Goal: Task Accomplishment & Management: Manage account settings

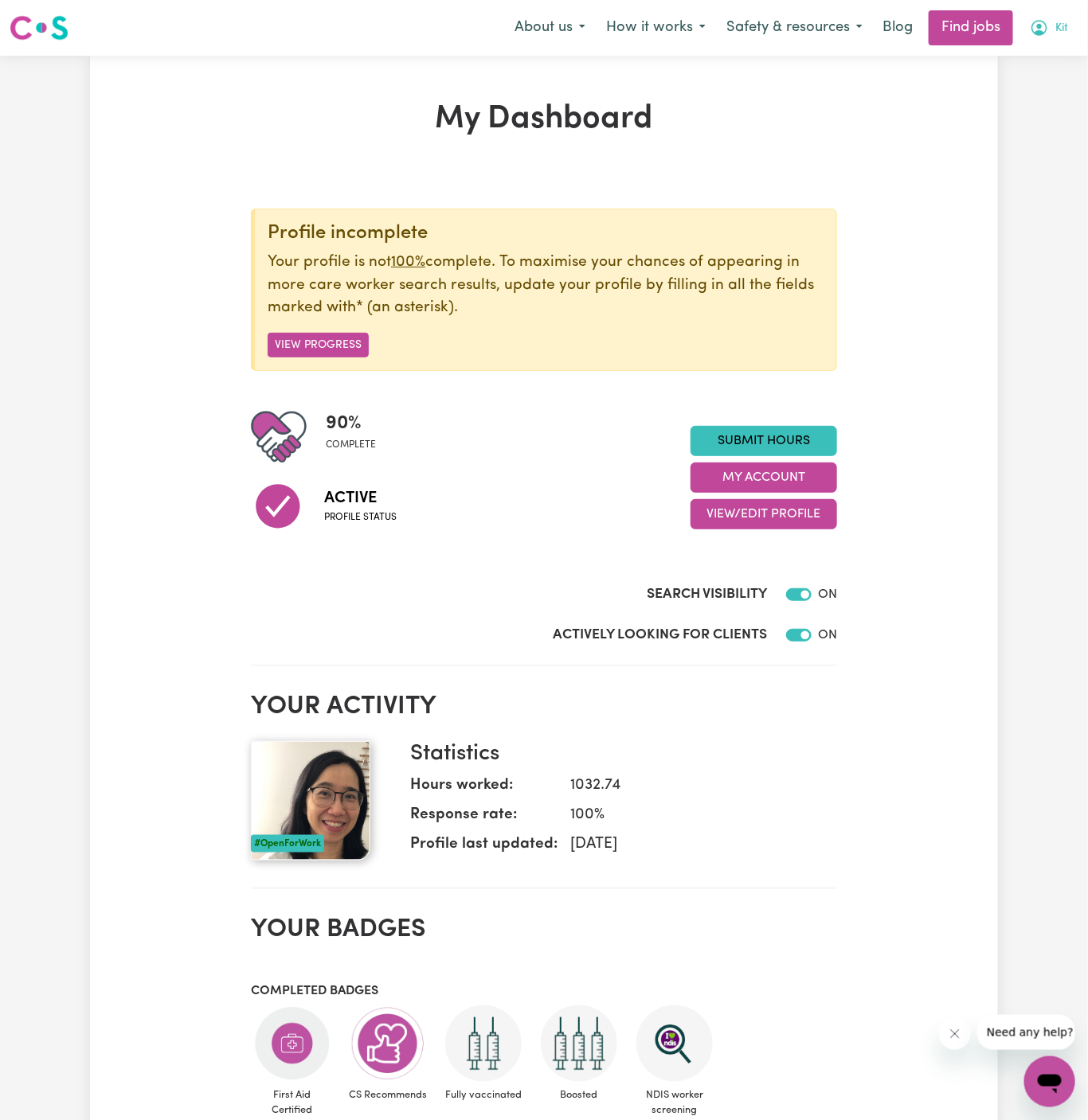
click at [1066, 19] on button "Kit" at bounding box center [1049, 27] width 59 height 33
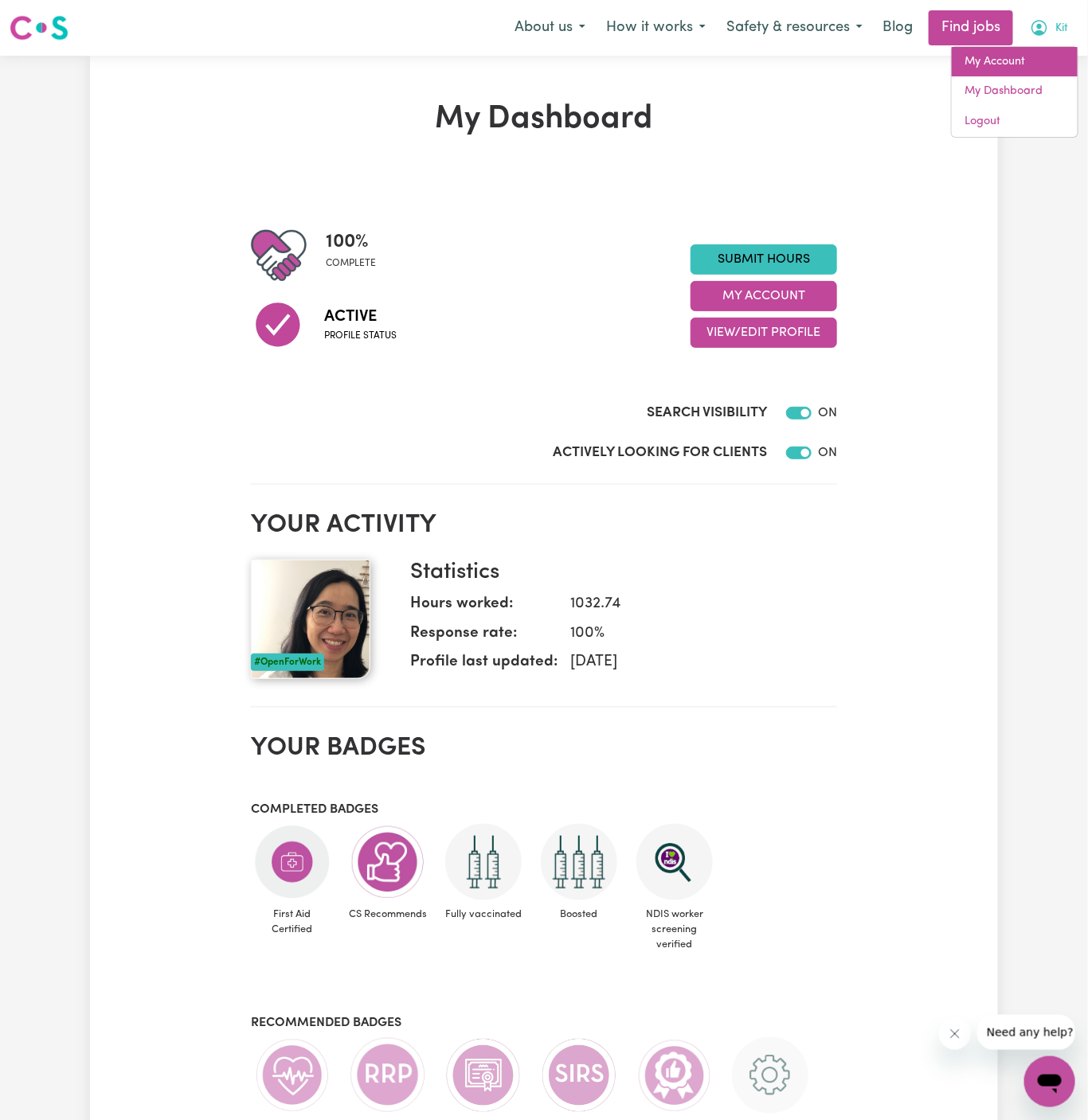
click at [1040, 53] on link "My Account" at bounding box center [1015, 62] width 125 height 30
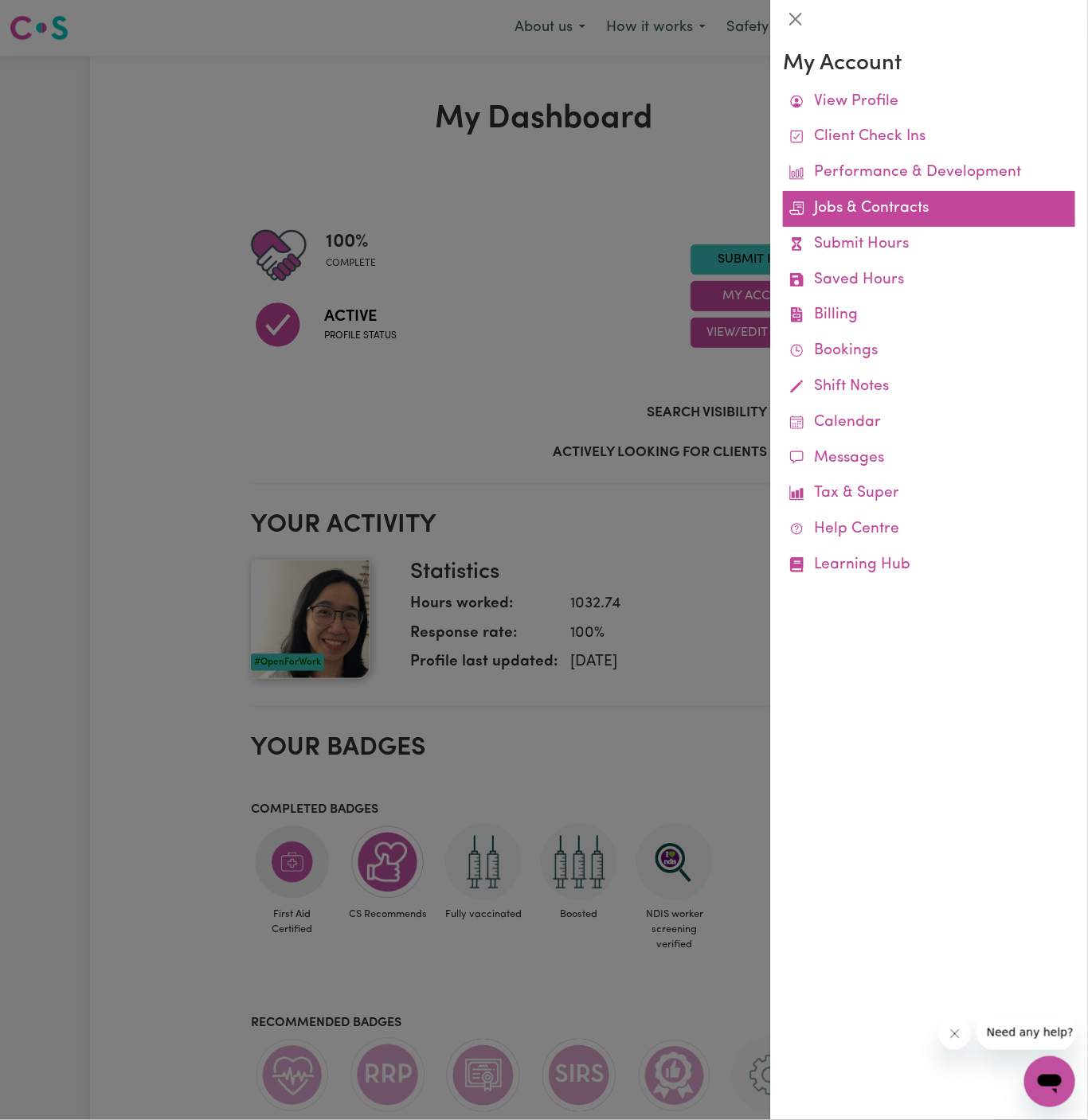
click at [906, 207] on link "Jobs & Contracts" at bounding box center [928, 209] width 292 height 36
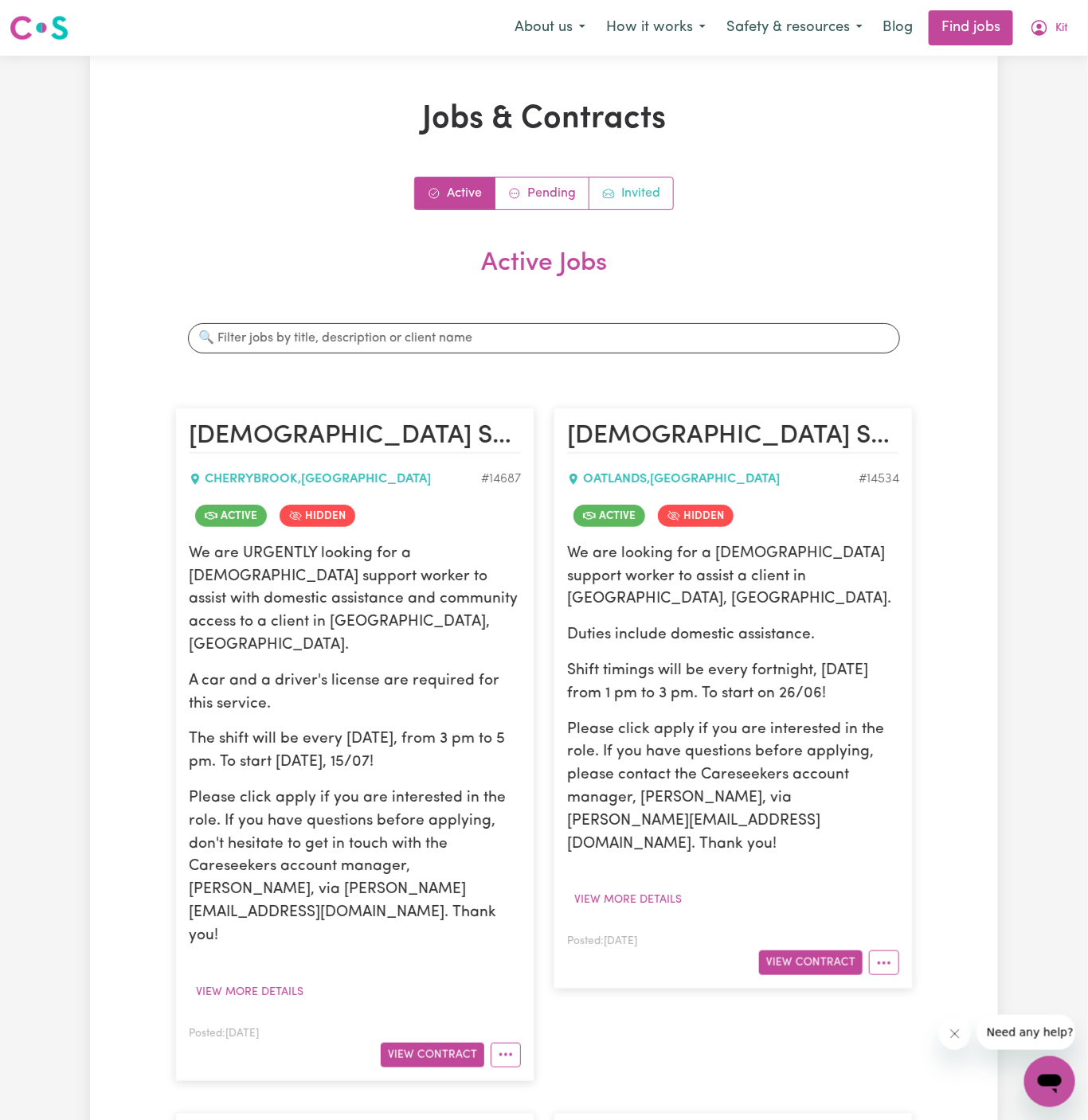
click at [649, 202] on link "Invited" at bounding box center [631, 193] width 83 height 32
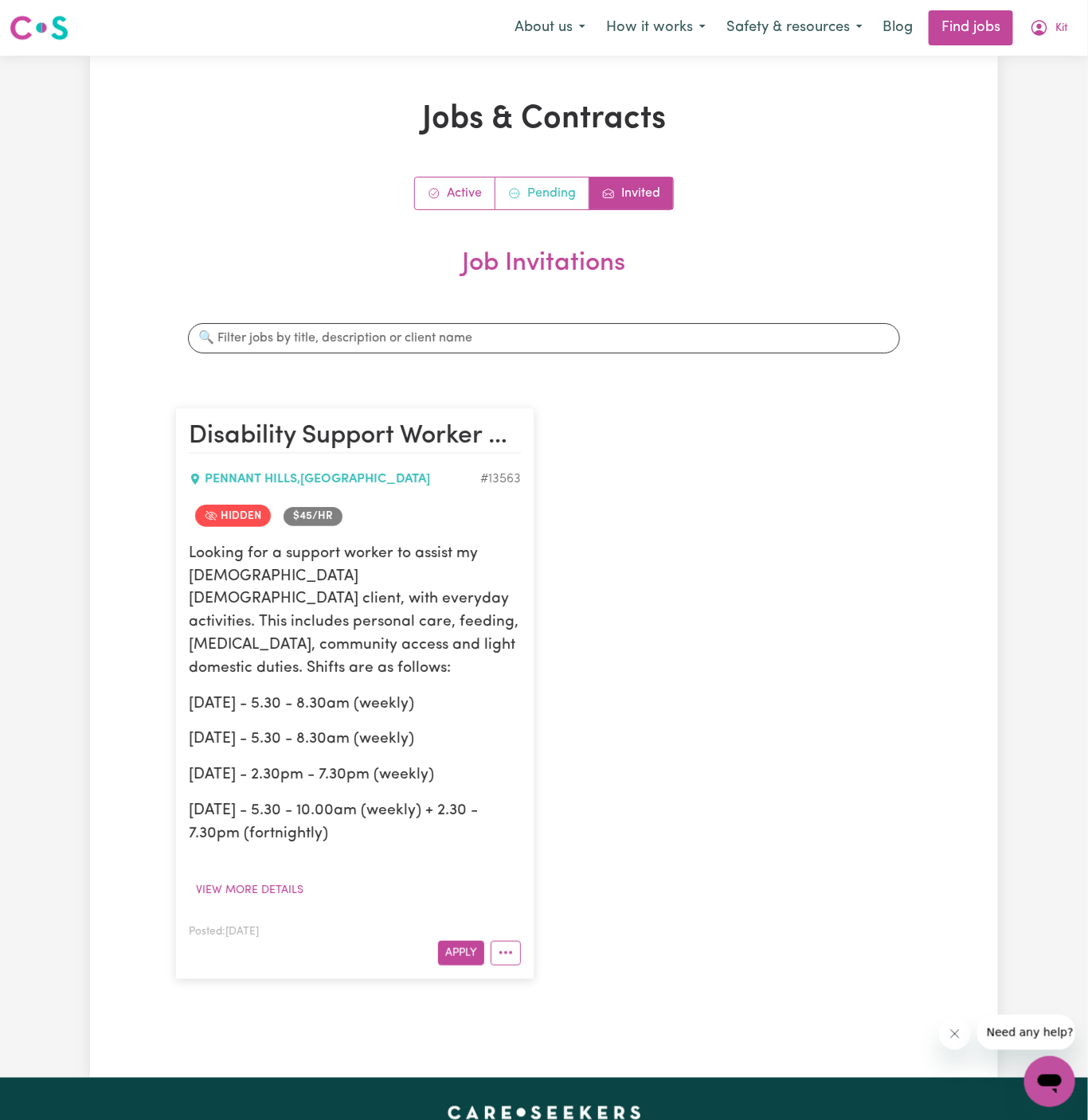
click at [535, 195] on link "Pending" at bounding box center [543, 193] width 94 height 32
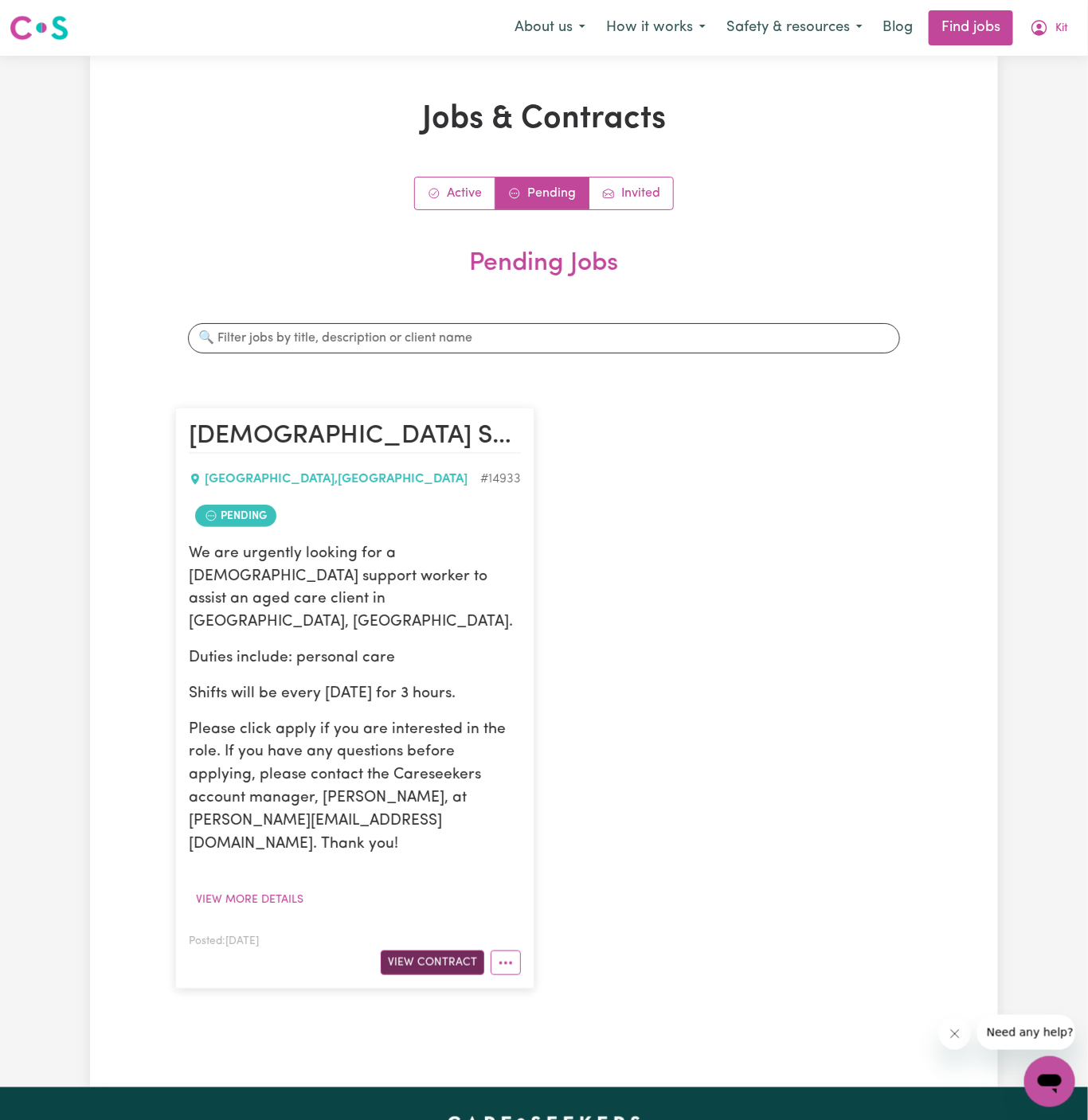
click at [447, 951] on button "View Contract" at bounding box center [433, 962] width 104 height 24
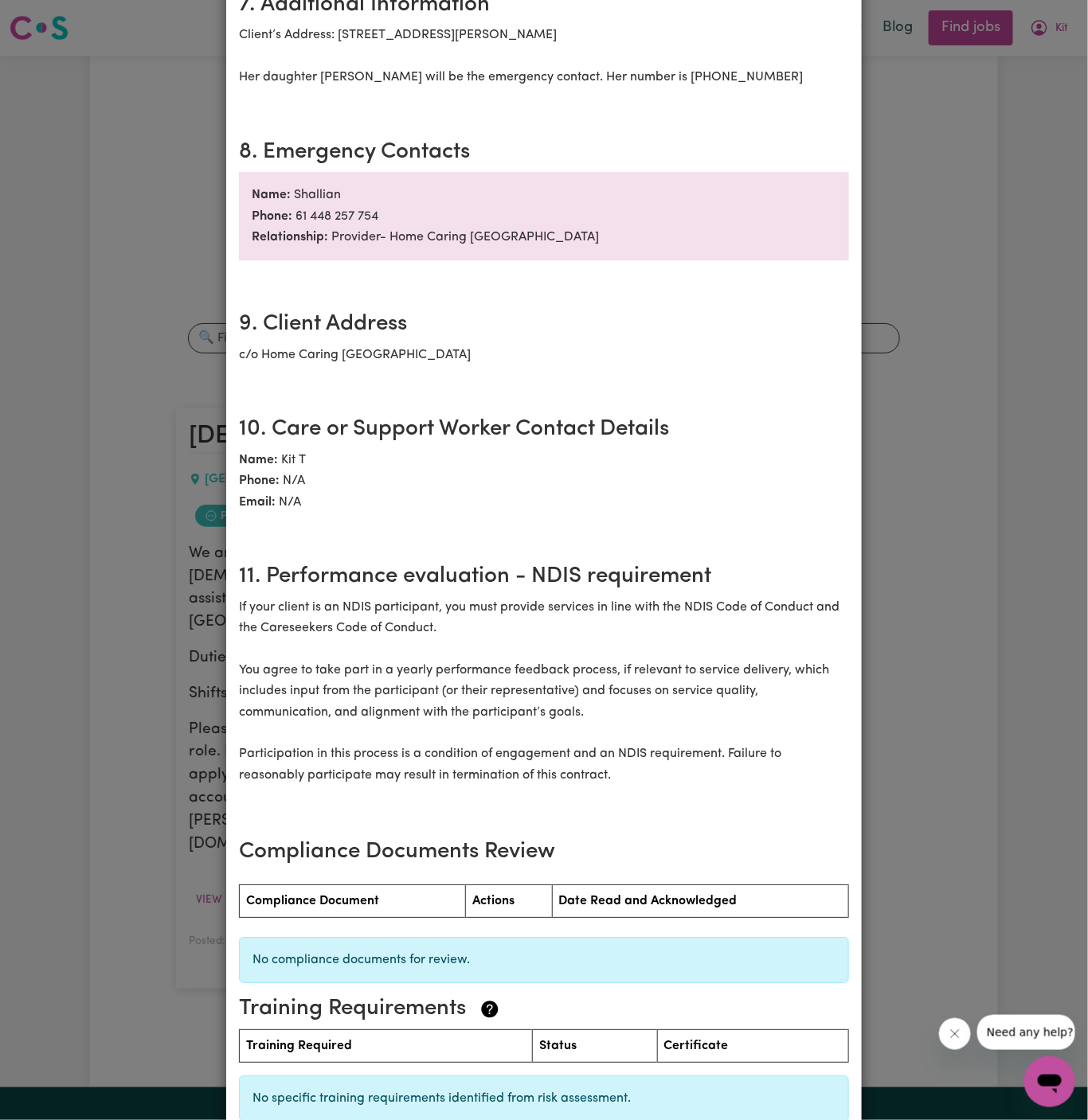
scroll to position [1666, 0]
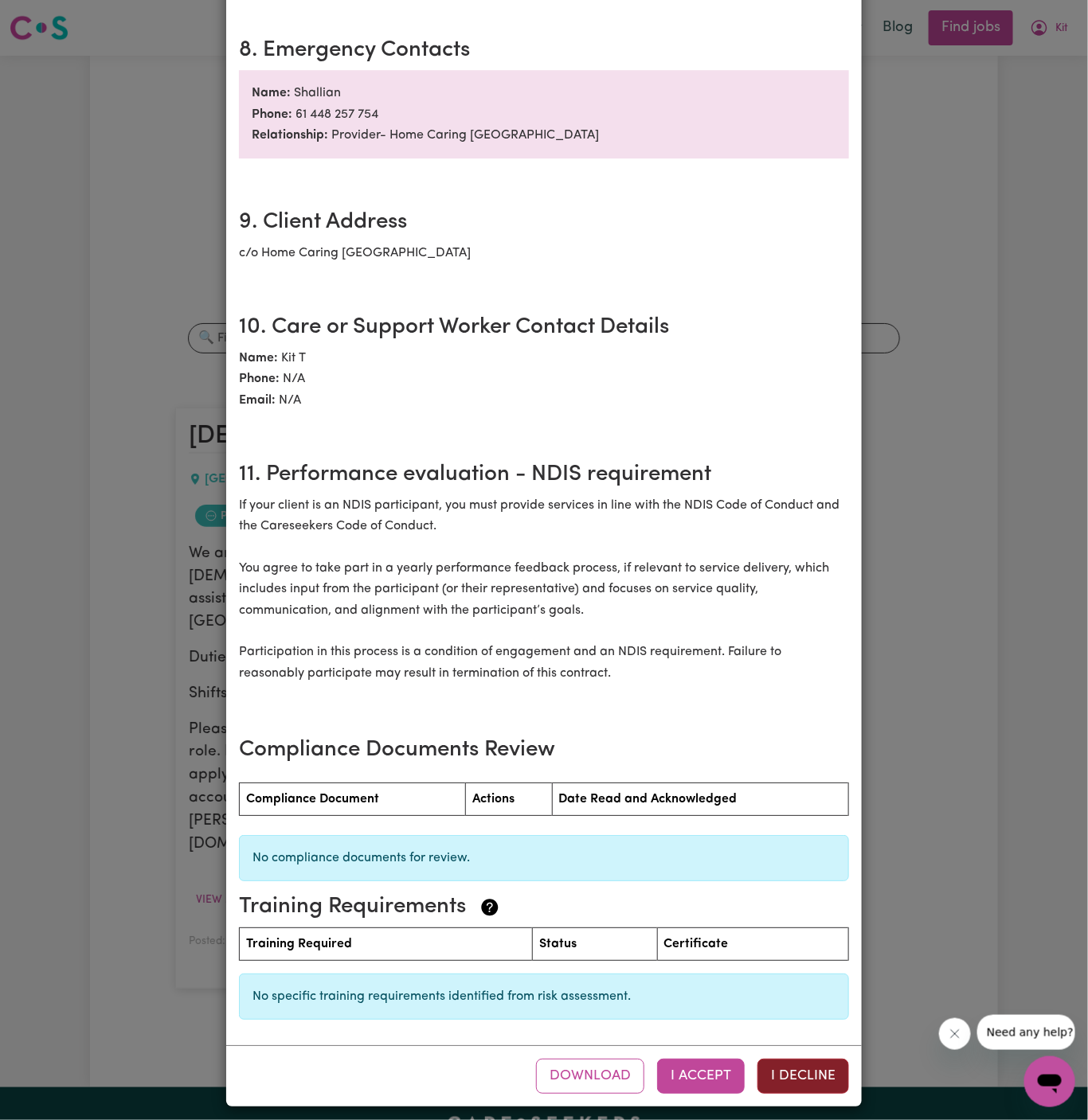
click at [821, 1063] on button "I Decline" at bounding box center [802, 1076] width 91 height 35
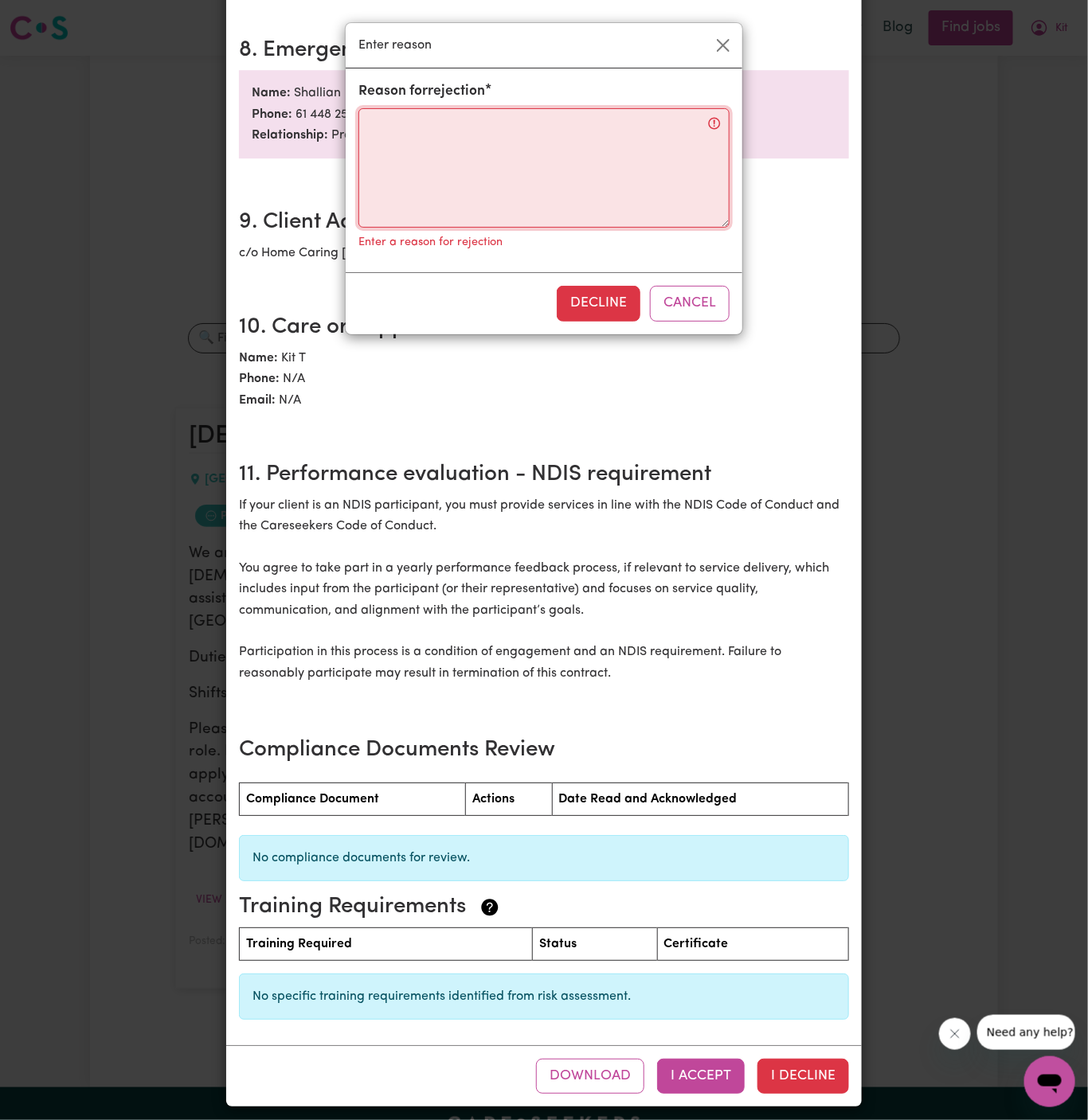
click at [591, 209] on textarea "Reason for rejection" at bounding box center [544, 168] width 371 height 119
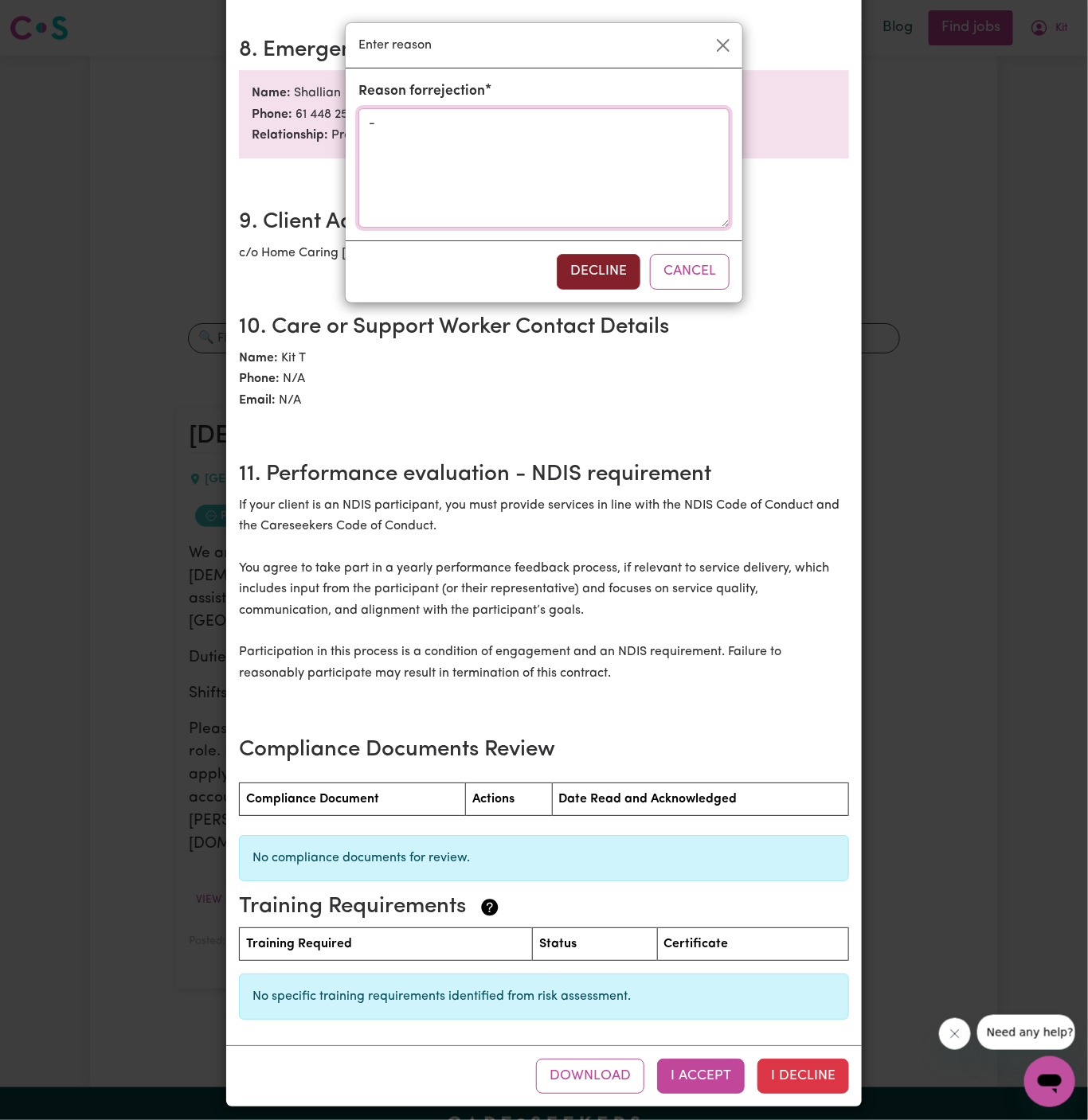
type textarea "-"
click at [594, 277] on button "Decline" at bounding box center [597, 271] width 83 height 35
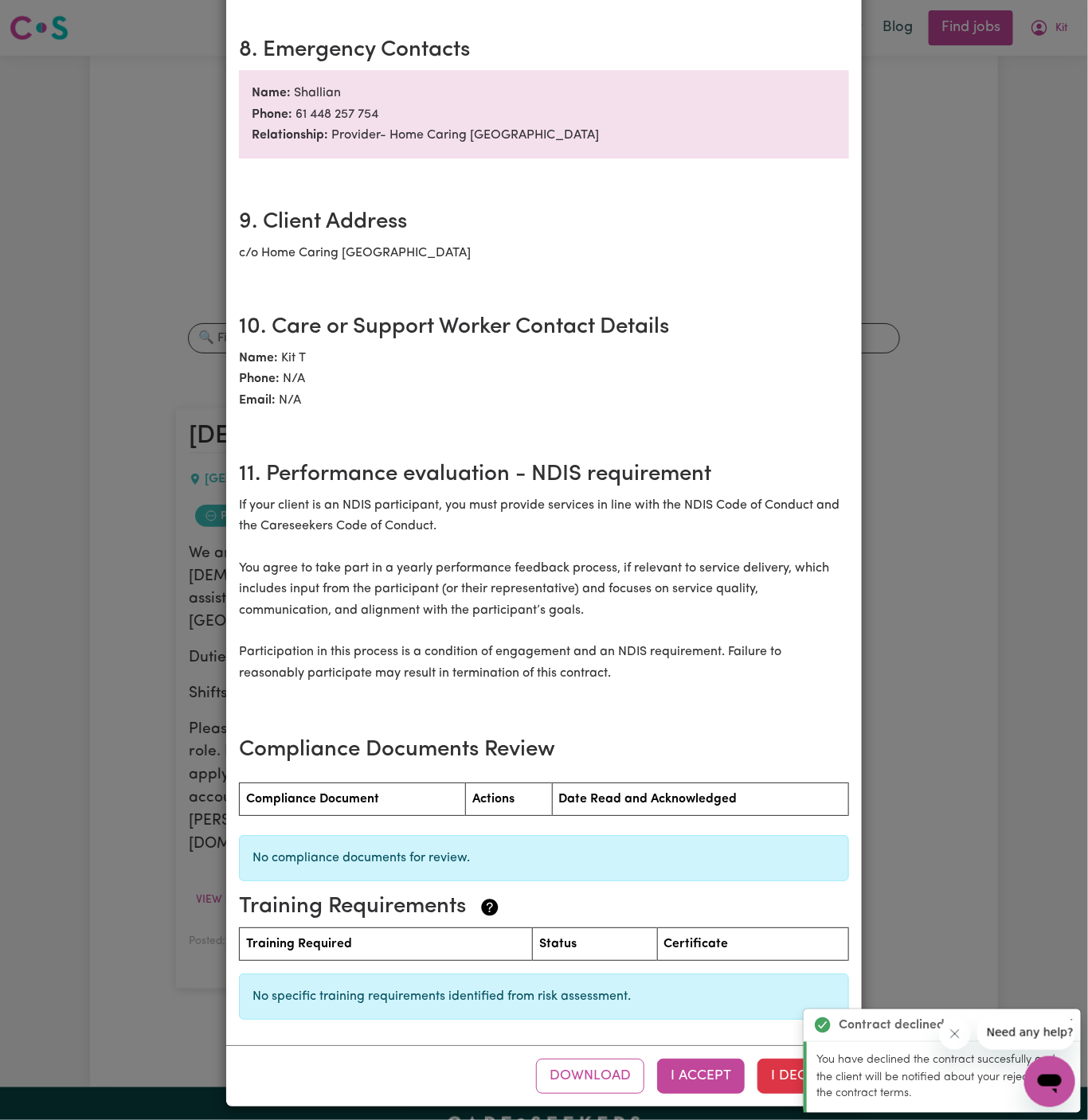
scroll to position [0, 0]
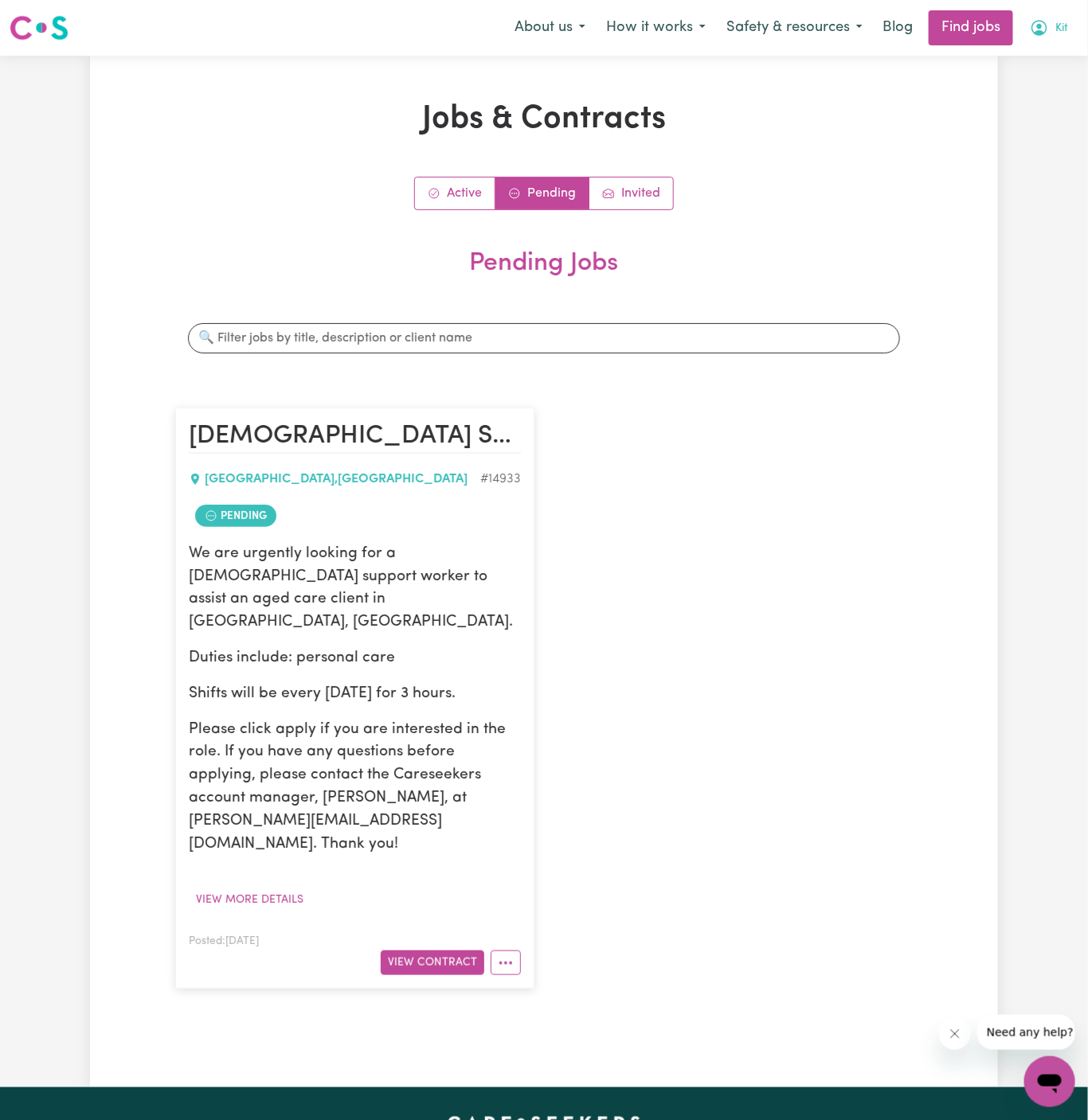
click at [1061, 30] on span "Kit" at bounding box center [1061, 28] width 13 height 18
click at [1039, 117] on link "Logout" at bounding box center [1015, 121] width 125 height 30
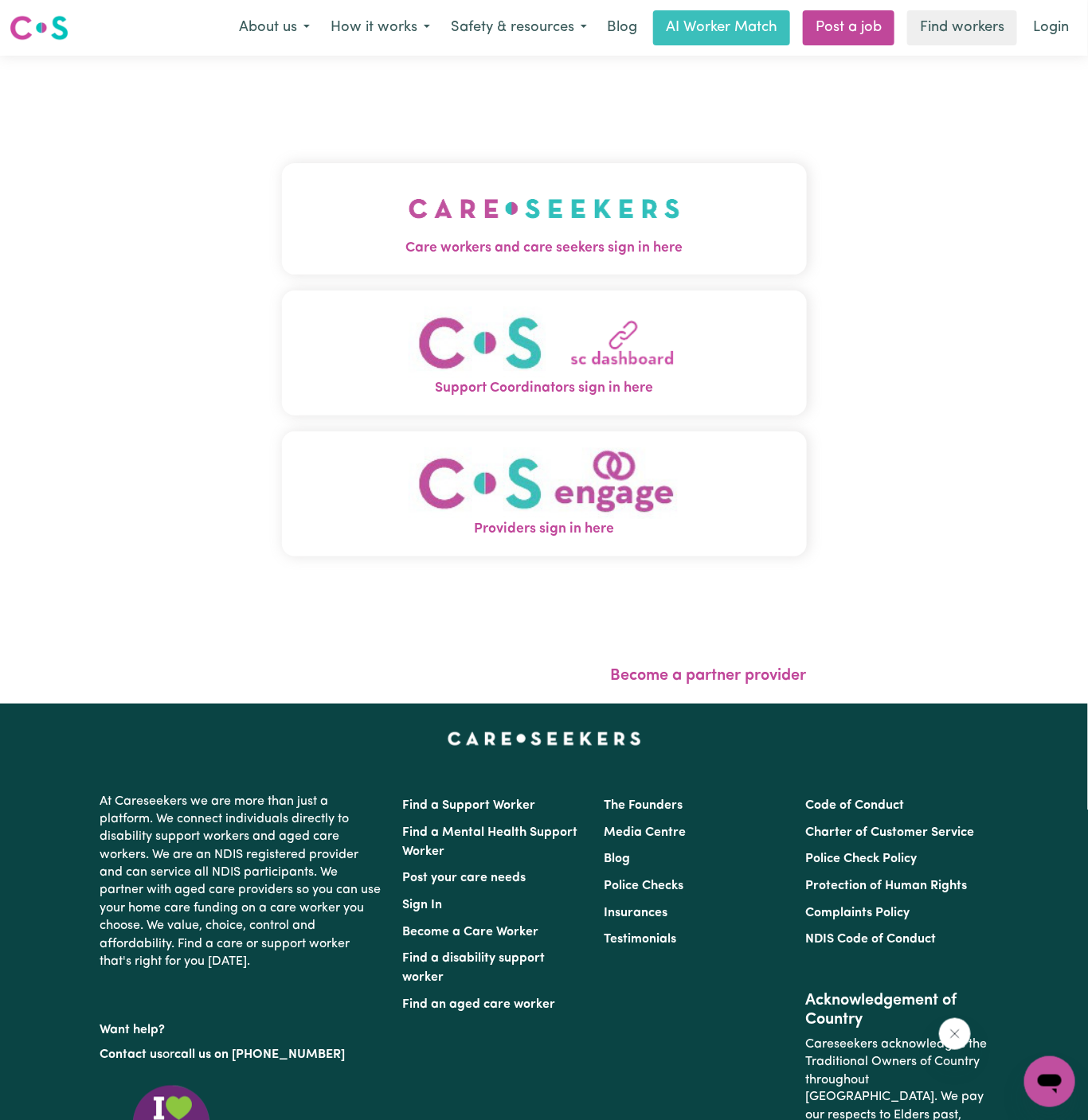
click at [606, 235] on button "Care workers and care seekers sign in here" at bounding box center [544, 219] width 525 height 112
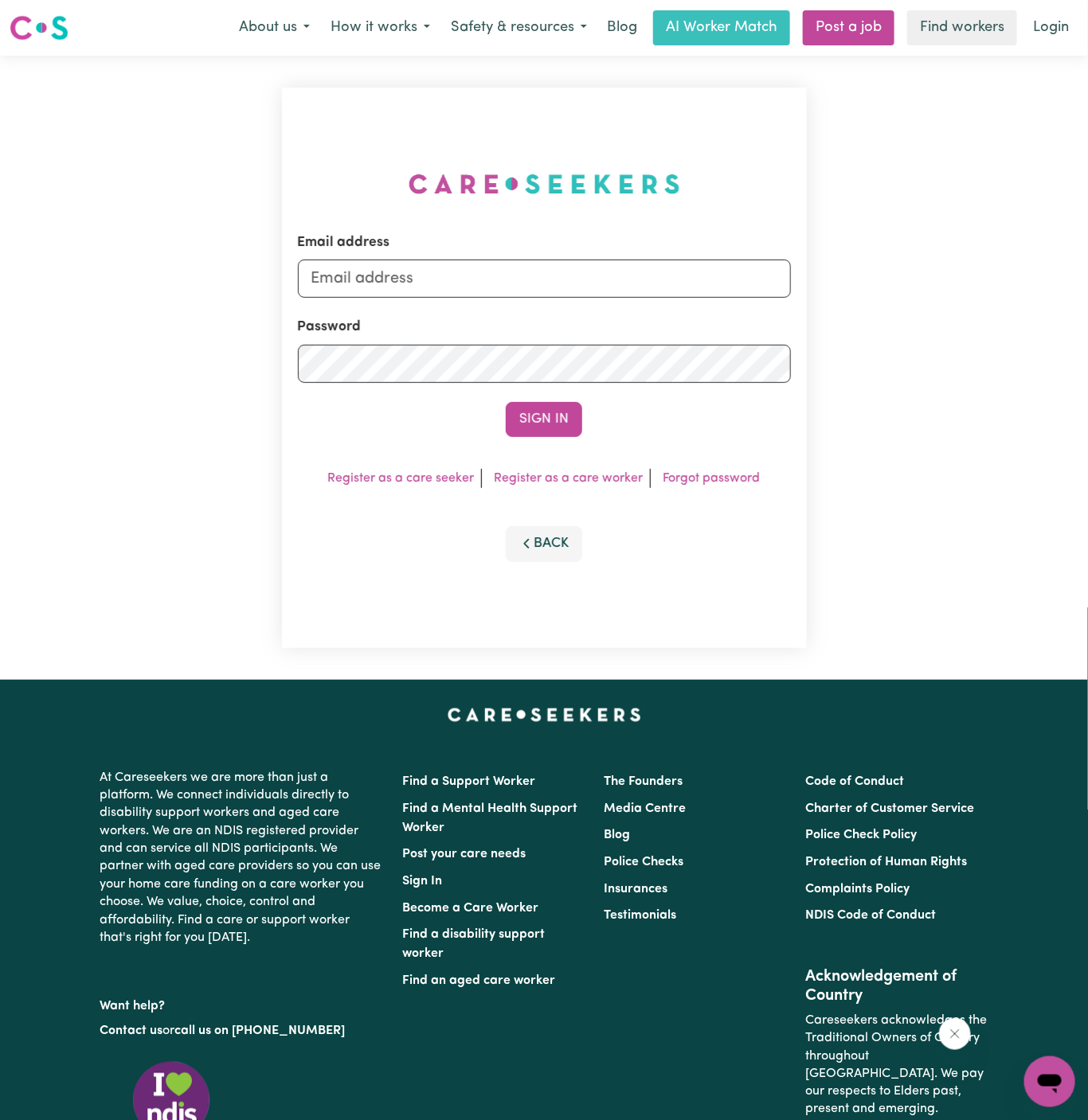
click at [606, 235] on div "Email address Password Sign In Register as a care seeker Register as a care wor…" at bounding box center [544, 367] width 544 height 624
click at [653, 283] on input "[PERSON_NAME][EMAIL_ADDRESS][DOMAIN_NAME]" at bounding box center [544, 278] width 493 height 38
drag, startPoint x: 518, startPoint y: 279, endPoint x: 886, endPoint y: 279, distance: 368.0
click at [886, 279] on div "Email address [EMAIL_ADDRESS][DOMAIN_NAME] Password Sign In Register as a care …" at bounding box center [544, 367] width 1088 height 624
type input "superuser~[EMAIL_ADDRESS][DOMAIN_NAME]"
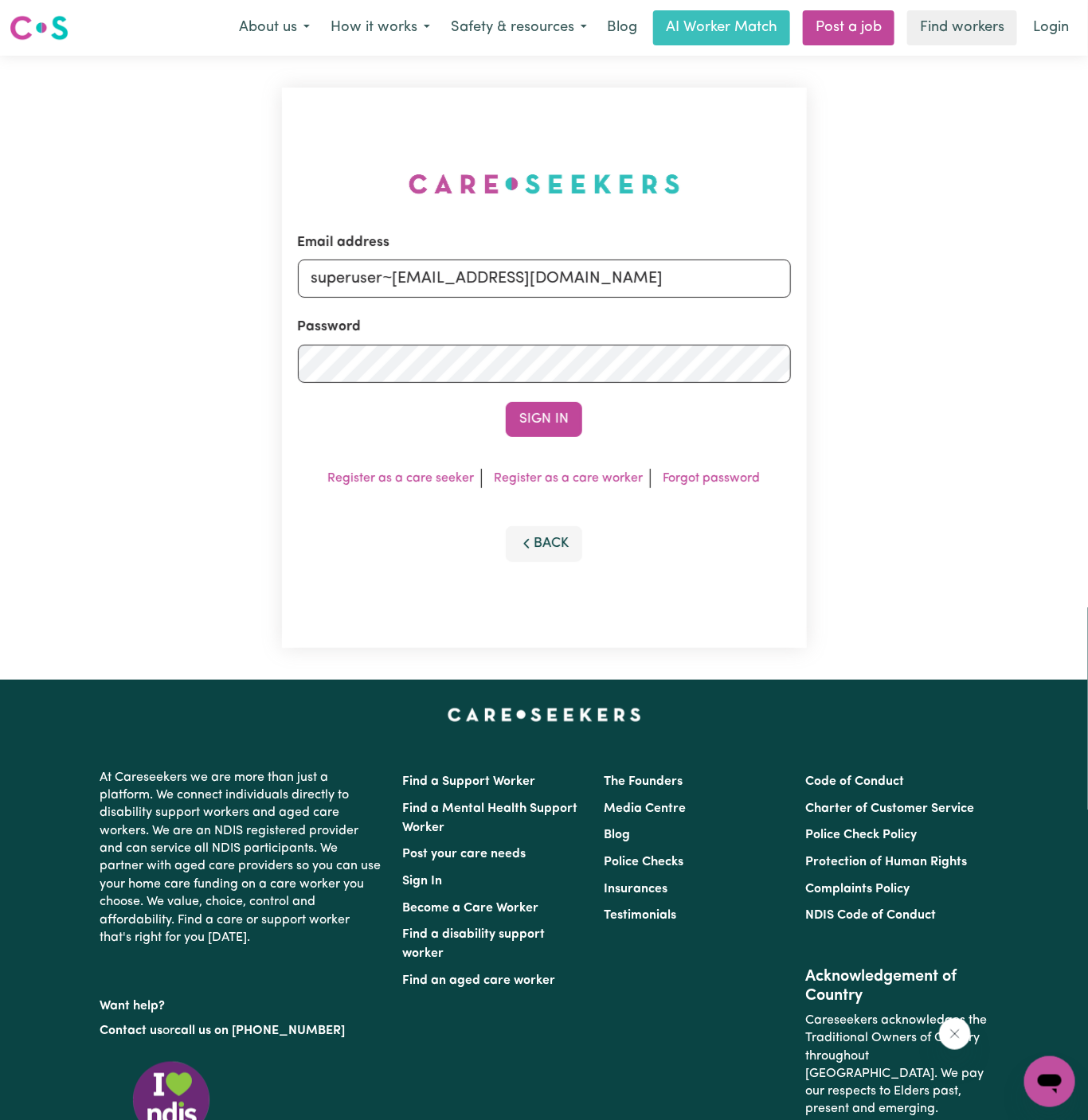
click at [505, 402] on button "Sign In" at bounding box center [544, 420] width 76 height 35
